Goal: Transaction & Acquisition: Book appointment/travel/reservation

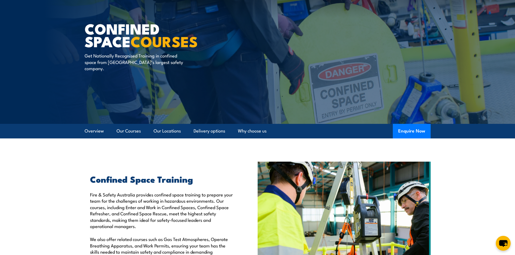
scroll to position [81, 0]
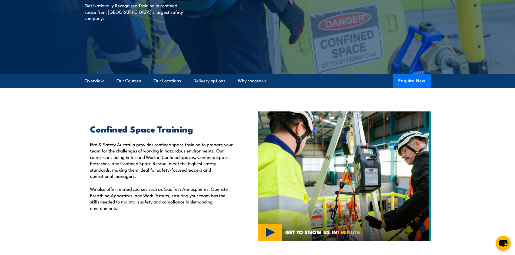
click at [409, 83] on button "Enquire Now" at bounding box center [412, 81] width 38 height 15
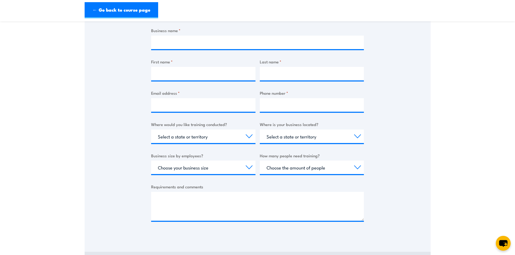
scroll to position [108, 0]
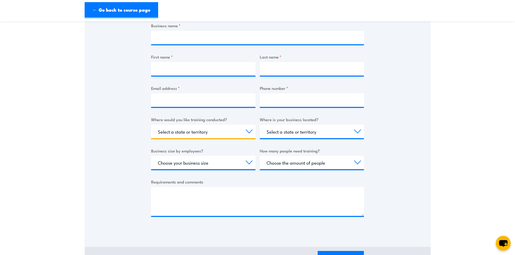
click at [250, 130] on select "Select a state or territory Nationally - multiple locations [GEOGRAPHIC_DATA] […" at bounding box center [203, 132] width 104 height 14
select select "SA"
click at [151, 125] on select "Select a state or territory Nationally - multiple locations [GEOGRAPHIC_DATA] […" at bounding box center [203, 132] width 104 height 14
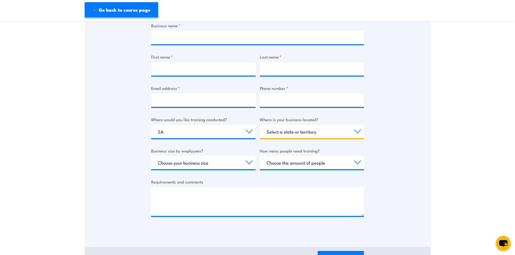
click at [355, 133] on select "Select a state or territory [GEOGRAPHIC_DATA] [GEOGRAPHIC_DATA] [GEOGRAPHIC_DAT…" at bounding box center [312, 132] width 104 height 14
select select "SA"
click at [260, 125] on select "Select a state or territory [GEOGRAPHIC_DATA] [GEOGRAPHIC_DATA] [GEOGRAPHIC_DAT…" at bounding box center [312, 132] width 104 height 14
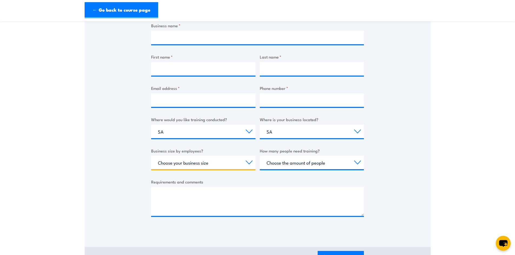
click at [249, 159] on select "Choose your business size 1 to 19 20 to 199 200+" at bounding box center [203, 163] width 104 height 14
select select "1 to 19"
click at [151, 156] on select "Choose your business size 1 to 19 20 to 199 200+" at bounding box center [203, 163] width 104 height 14
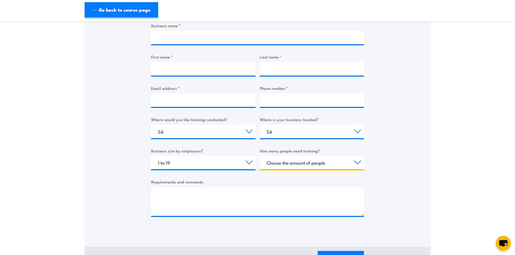
click at [326, 166] on select "Choose the amount of people 1 to 4 5 to 19 20+" at bounding box center [312, 163] width 104 height 14
select select "1 to 4"
click at [260, 156] on select "Choose the amount of people 1 to 4 5 to 19 20+" at bounding box center [312, 163] width 104 height 14
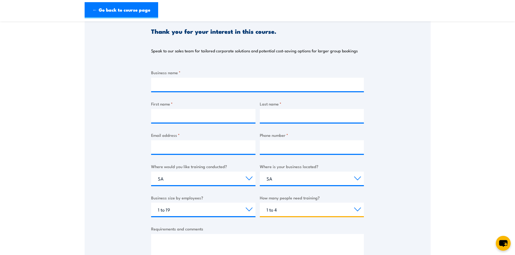
scroll to position [0, 0]
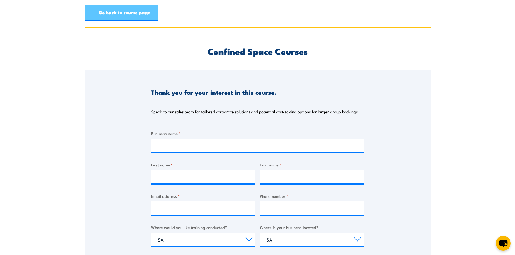
click at [96, 14] on link "← Go back to course page" at bounding box center [121, 13] width 73 height 16
